Goal: Find specific page/section: Find specific page/section

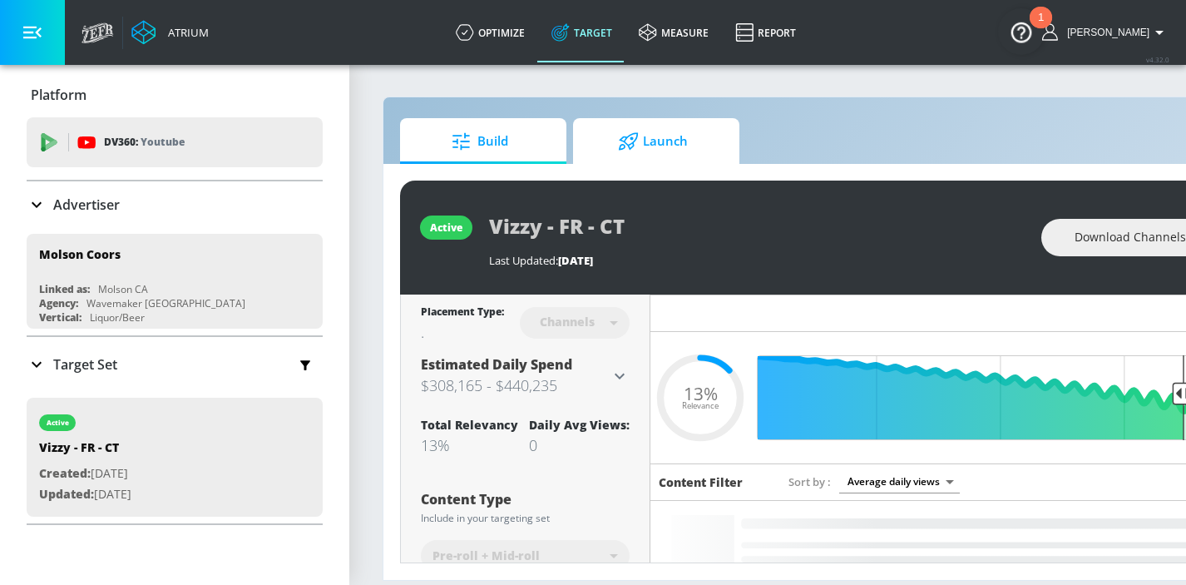
click at [624, 144] on icon at bounding box center [628, 140] width 19 height 17
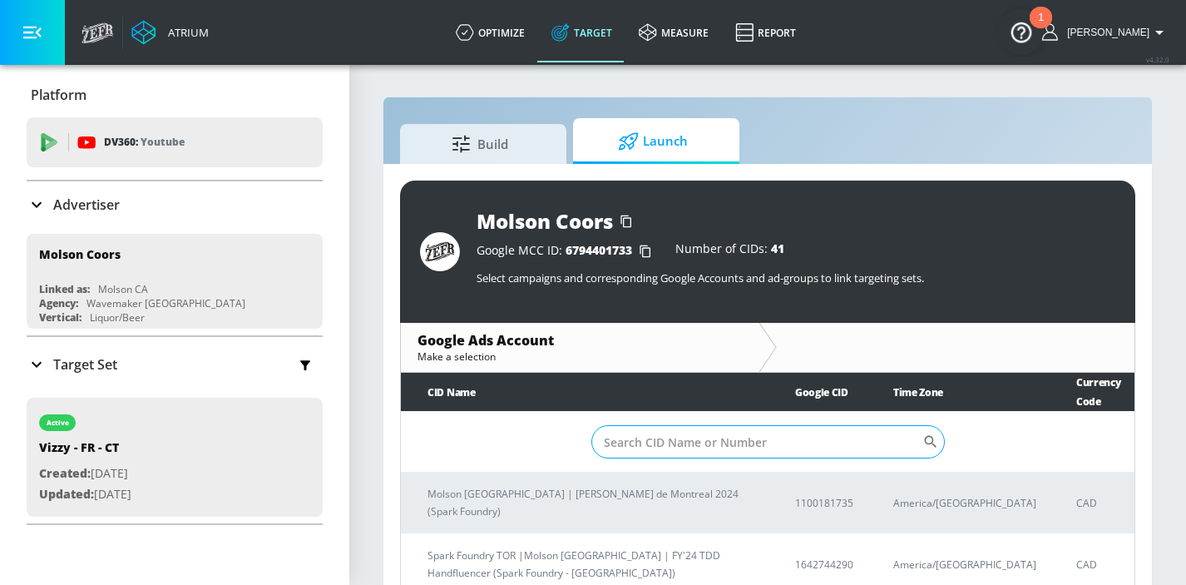
click at [668, 438] on input "Sort By" at bounding box center [756, 441] width 331 height 33
paste input "5157837270"
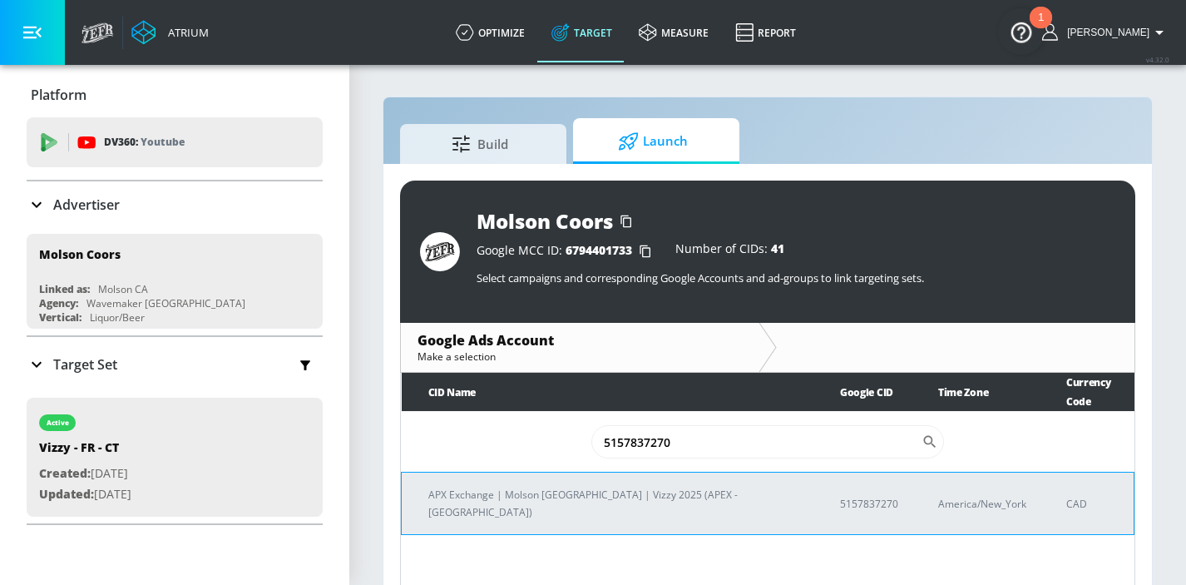
type input "5157837270"
click at [540, 472] on td "APX Exchange | Molson [GEOGRAPHIC_DATA] | Vizzy 2025 (APEX - [GEOGRAPHIC_DATA])" at bounding box center [608, 503] width 412 height 62
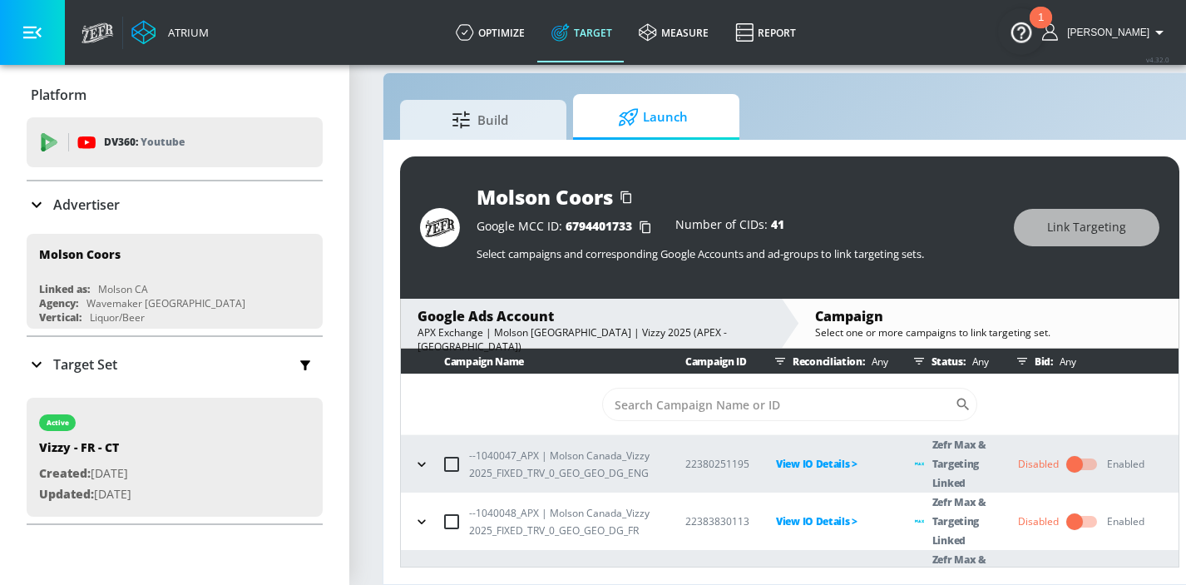
scroll to position [213, 0]
